Goal: Transaction & Acquisition: Purchase product/service

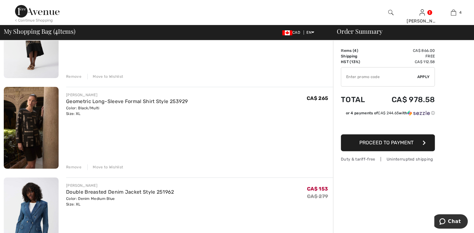
scroll to position [188, 0]
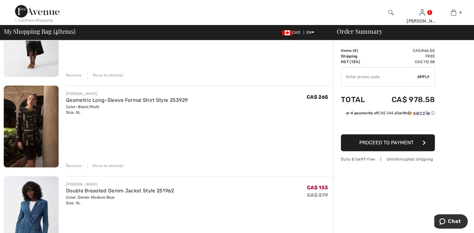
click at [72, 166] on div "Remove" at bounding box center [73, 166] width 15 height 6
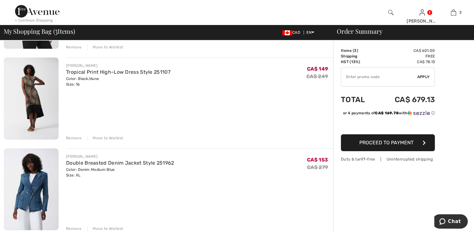
scroll to position [125, 0]
click at [351, 77] on input "TEXT" at bounding box center [379, 77] width 76 height 19
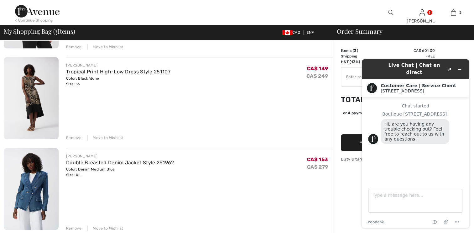
click at [351, 77] on input "TEXT" at bounding box center [379, 77] width 76 height 19
click at [457, 68] on icon "Minimize widget" at bounding box center [459, 69] width 4 height 4
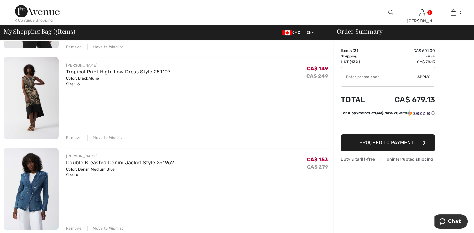
click at [352, 77] on input "TEXT" at bounding box center [379, 77] width 76 height 19
type input "EXTRA20"
click at [424, 77] on span "Apply" at bounding box center [423, 77] width 13 height 6
